Goal: Transaction & Acquisition: Purchase product/service

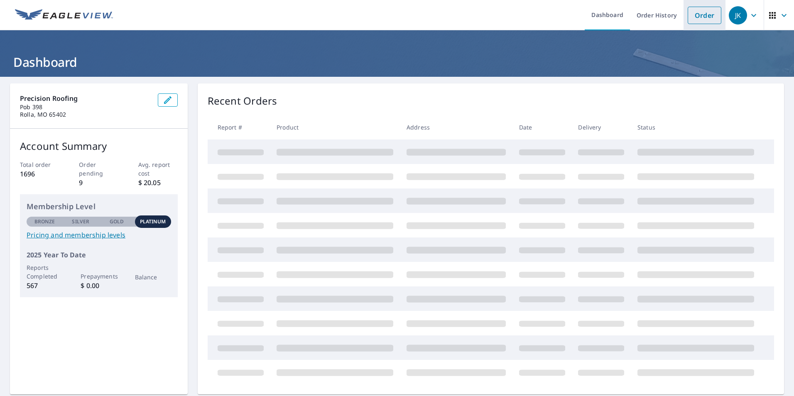
click at [712, 16] on link "Order" at bounding box center [705, 15] width 34 height 17
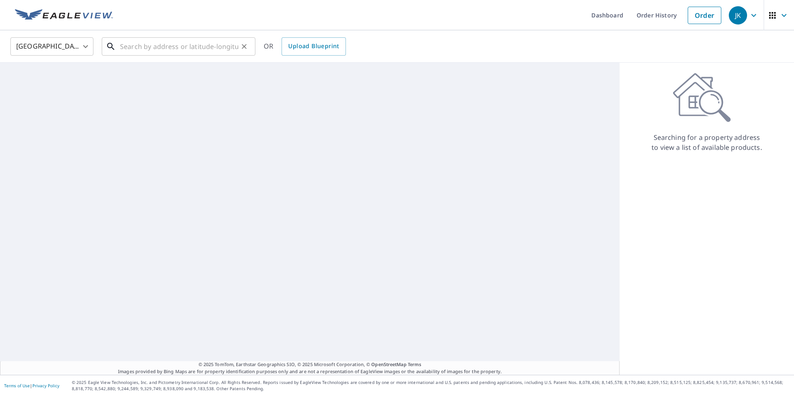
click at [195, 44] on input "text" at bounding box center [179, 46] width 118 height 23
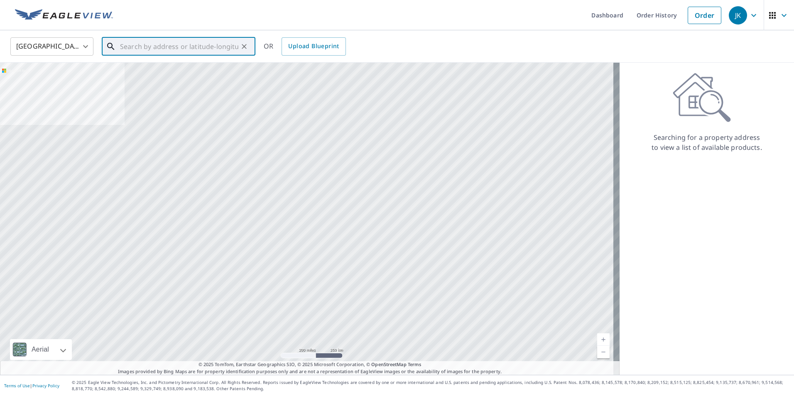
type input "8"
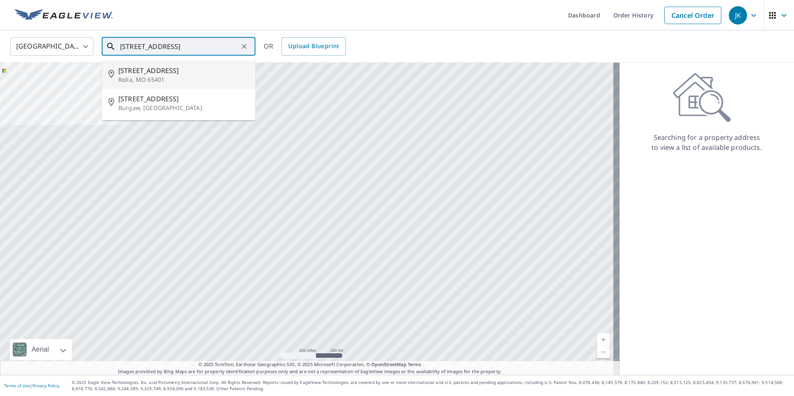
click at [159, 69] on span "[STREET_ADDRESS]" at bounding box center [183, 71] width 130 height 10
type input "[STREET_ADDRESS][PERSON_NAME]"
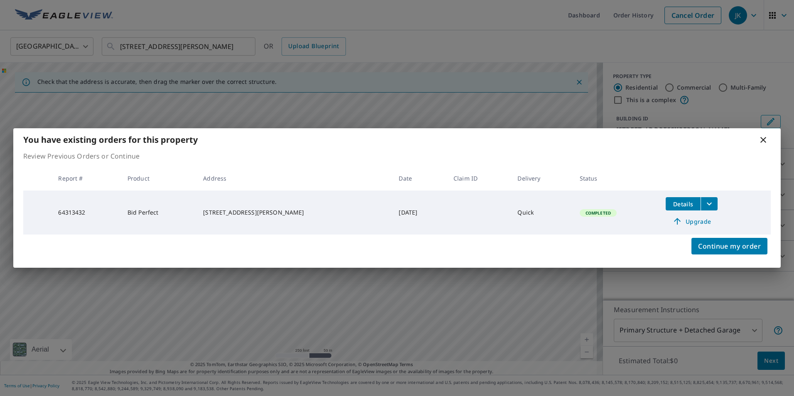
click at [764, 140] on icon at bounding box center [763, 140] width 6 height 6
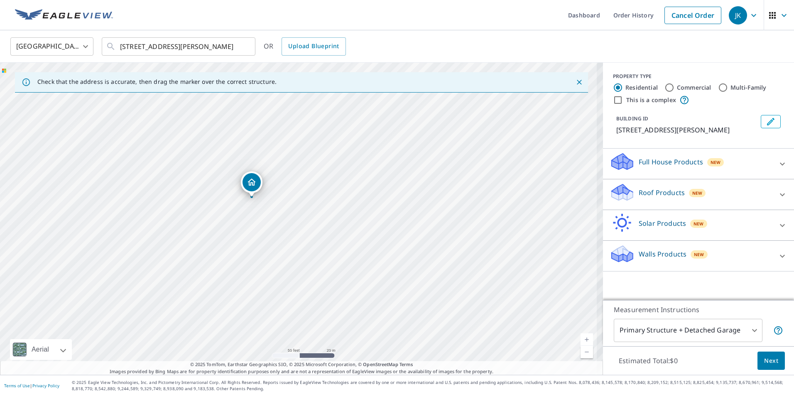
drag, startPoint x: 293, startPoint y: 228, endPoint x: 373, endPoint y: 240, distance: 81.5
click at [373, 240] on div "[STREET_ADDRESS][PERSON_NAME]" at bounding box center [301, 219] width 603 height 312
click at [644, 198] on div "Roof Products New" at bounding box center [691, 195] width 163 height 24
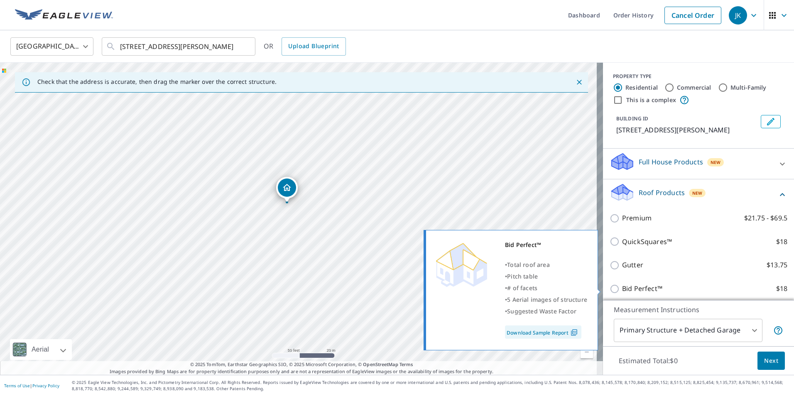
click at [610, 288] on input "Bid Perfect™ $18" at bounding box center [616, 289] width 12 height 10
checkbox input "true"
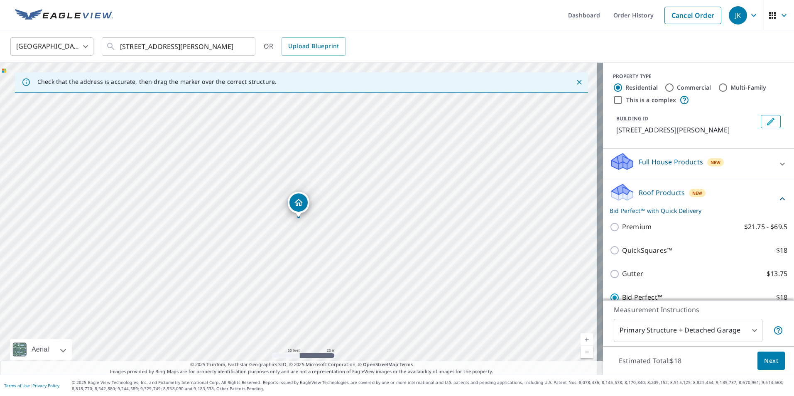
click at [764, 363] on span "Next" at bounding box center [771, 361] width 14 height 10
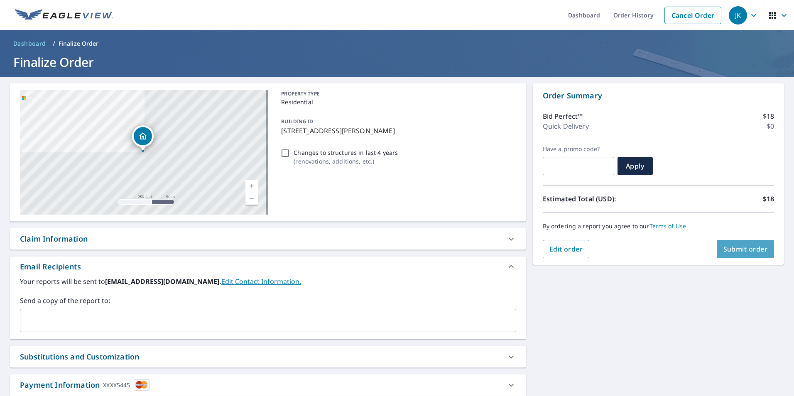
click at [744, 250] on span "Submit order" at bounding box center [745, 249] width 44 height 9
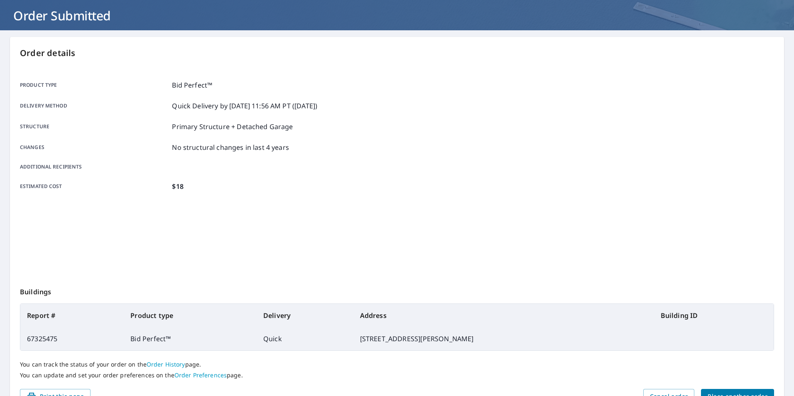
scroll to position [93, 0]
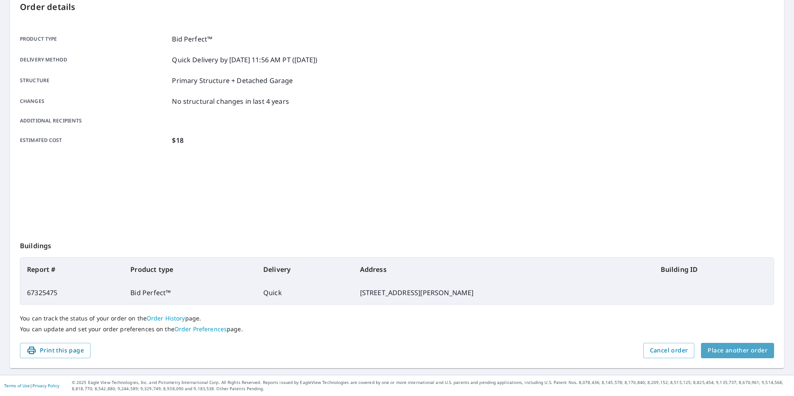
click at [739, 353] on span "Place another order" at bounding box center [738, 350] width 60 height 10
